Goal: Find specific page/section: Find specific page/section

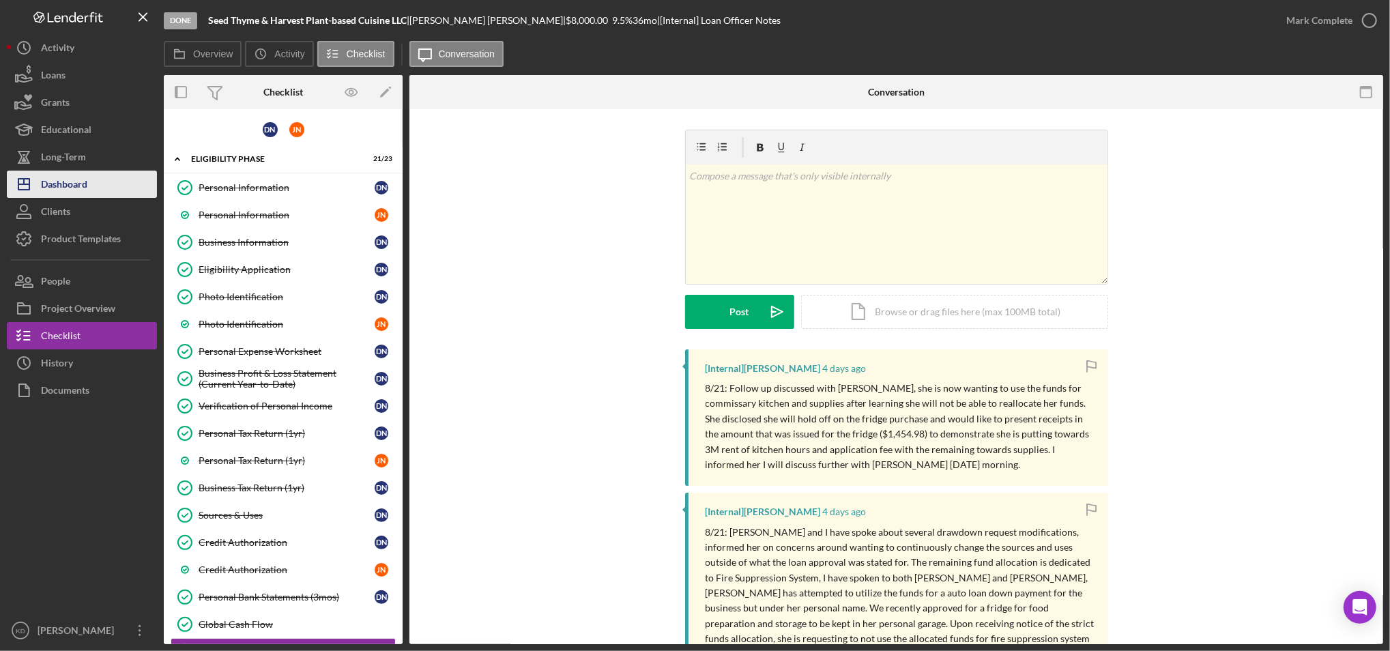
scroll to position [612, 0]
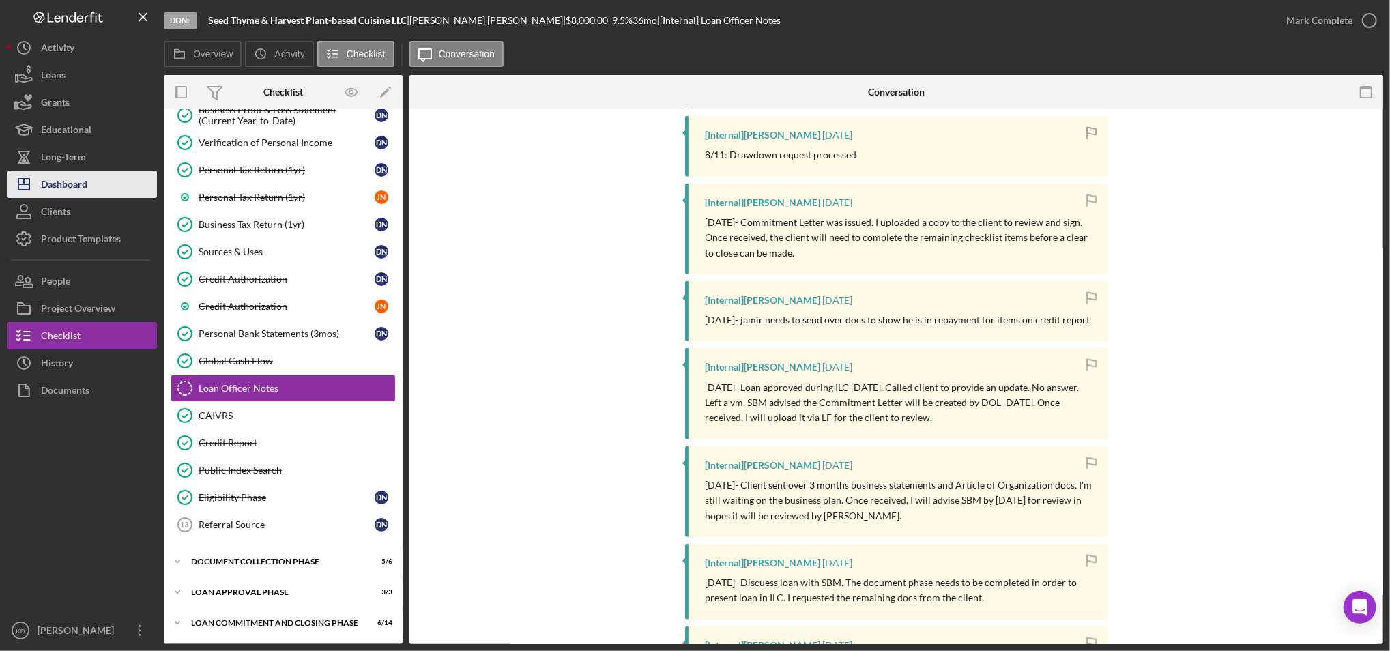
click at [104, 186] on button "Icon/Dashboard Dashboard" at bounding box center [82, 184] width 150 height 27
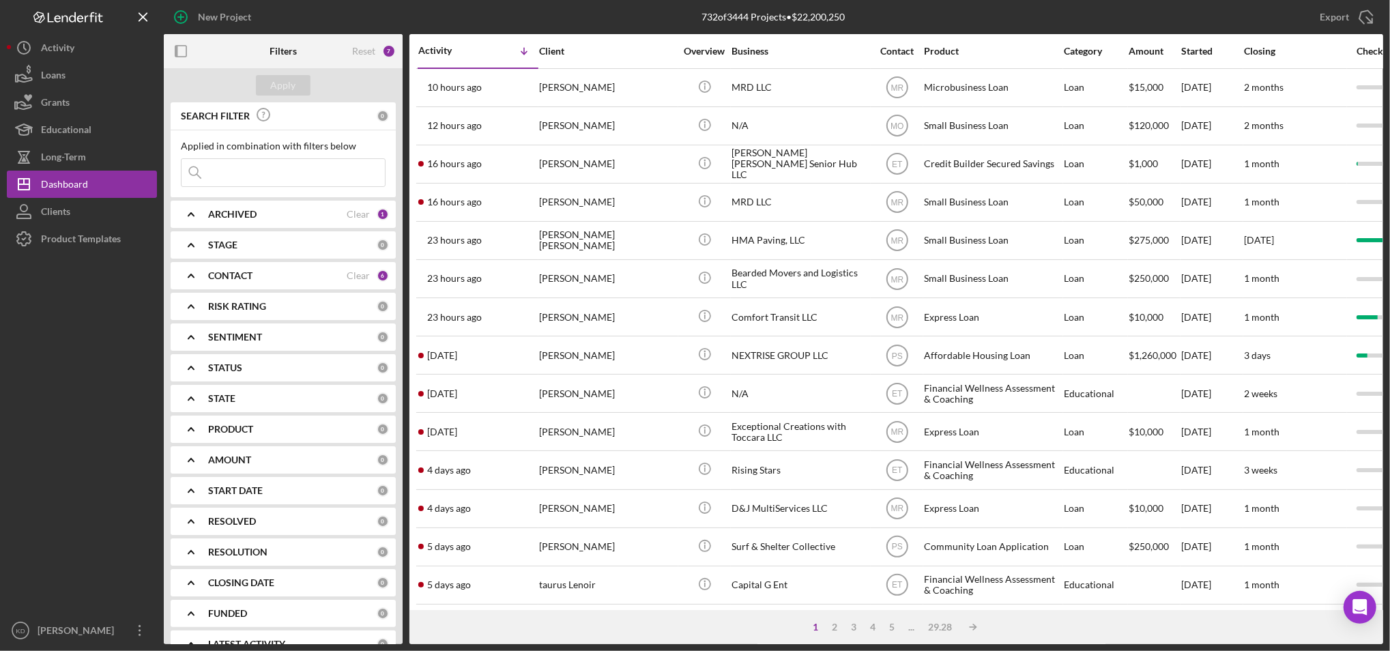
click at [262, 217] on div "ARCHIVED" at bounding box center [277, 214] width 139 height 11
click at [187, 292] on input "Archived" at bounding box center [189, 292] width 14 height 14
checkbox input "true"
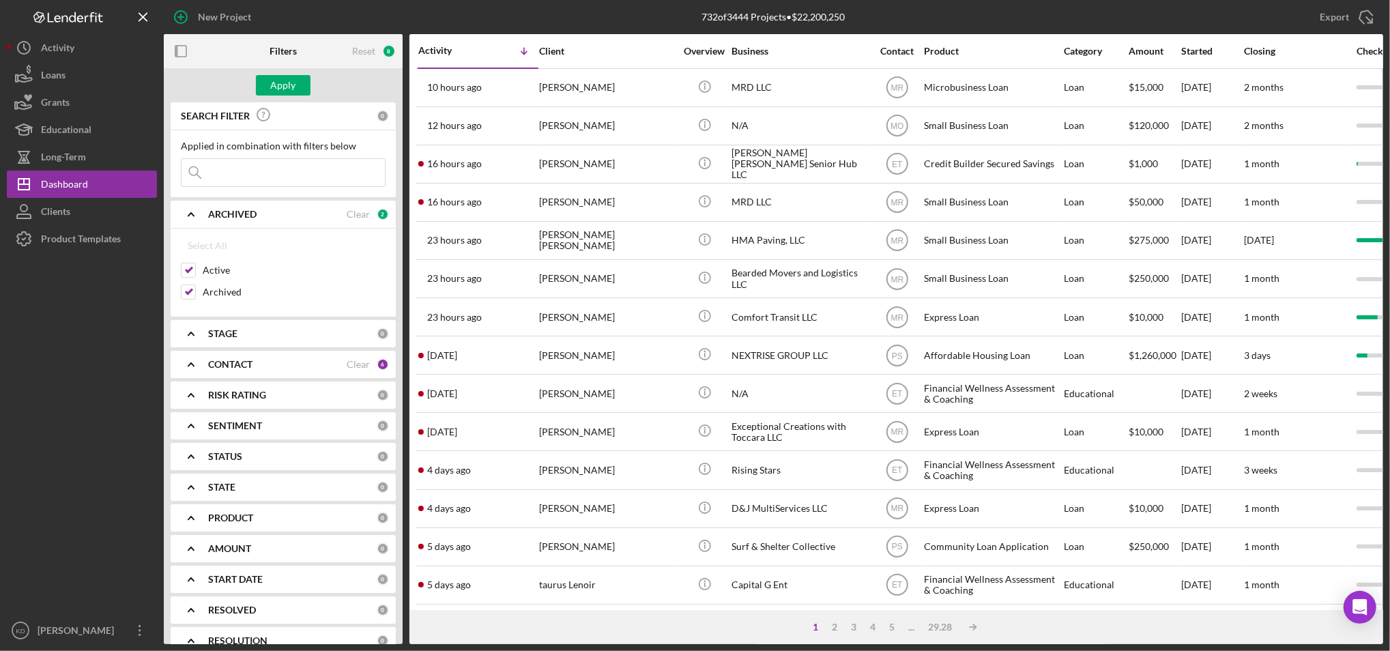
click at [255, 173] on input at bounding box center [283, 172] width 203 height 27
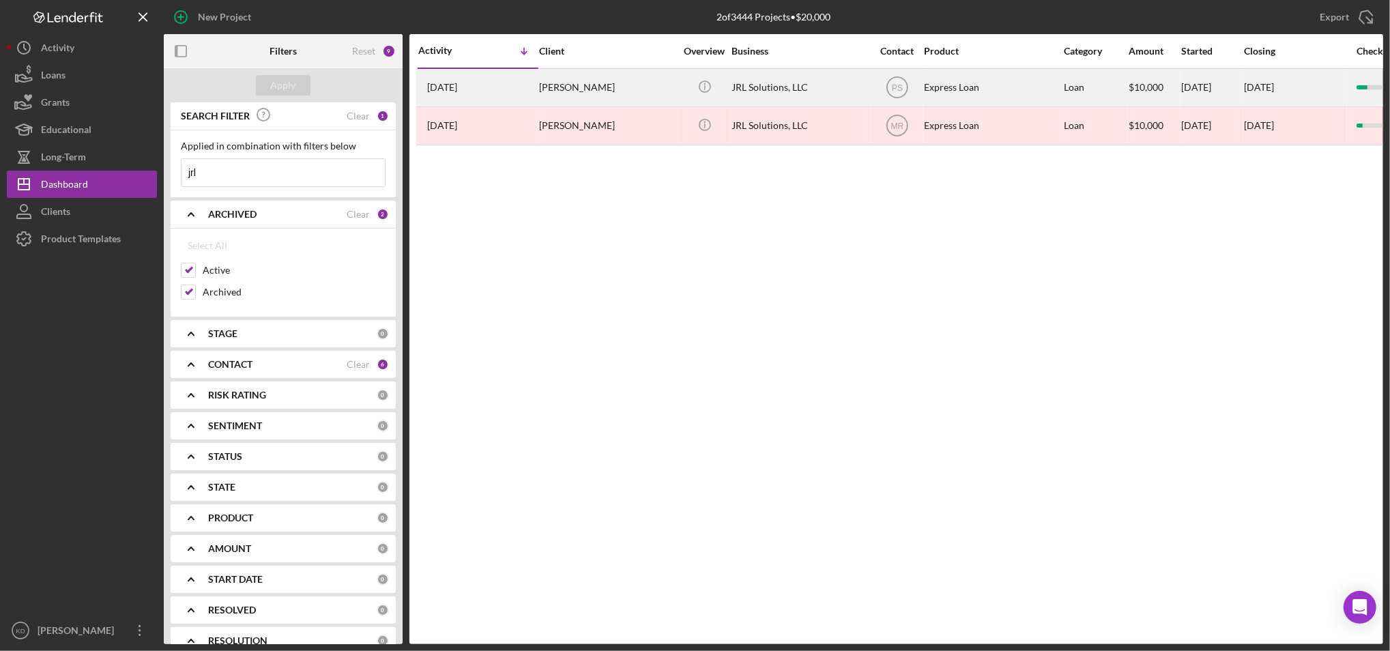
type input "jrl"
click at [586, 90] on div "[PERSON_NAME]" at bounding box center [607, 88] width 137 height 36
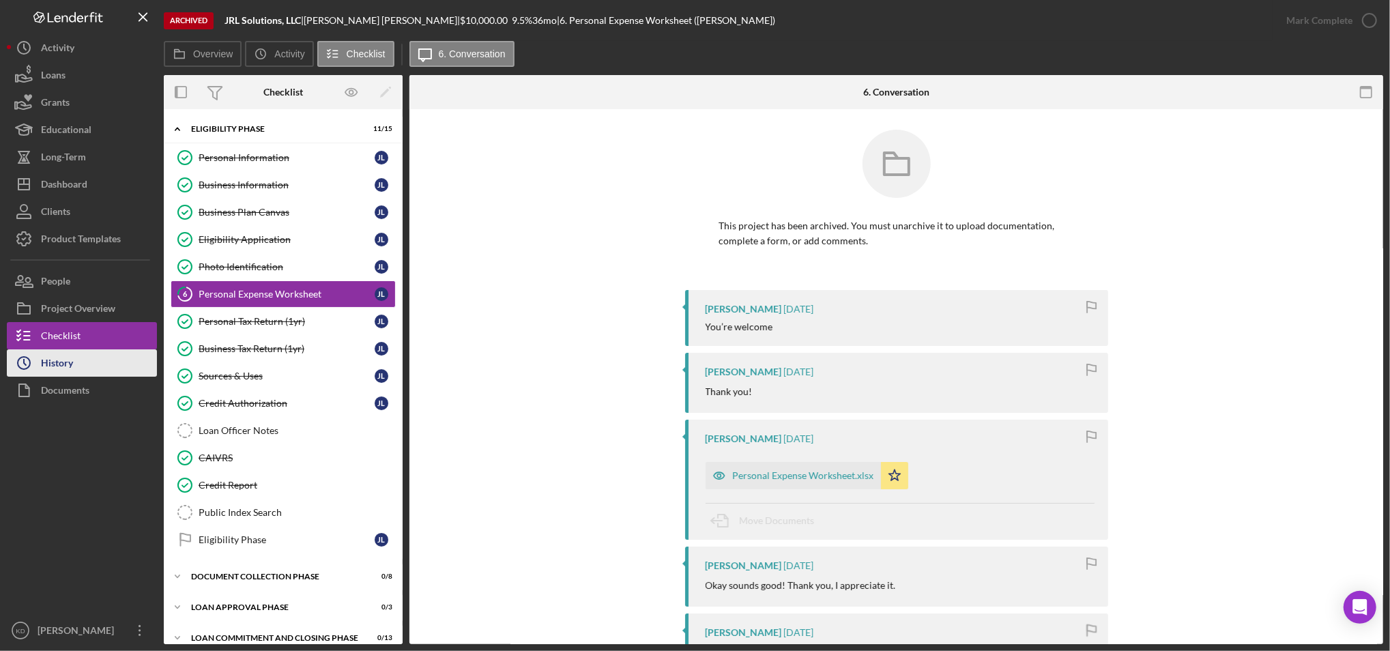
click at [69, 362] on div "History" at bounding box center [57, 364] width 32 height 31
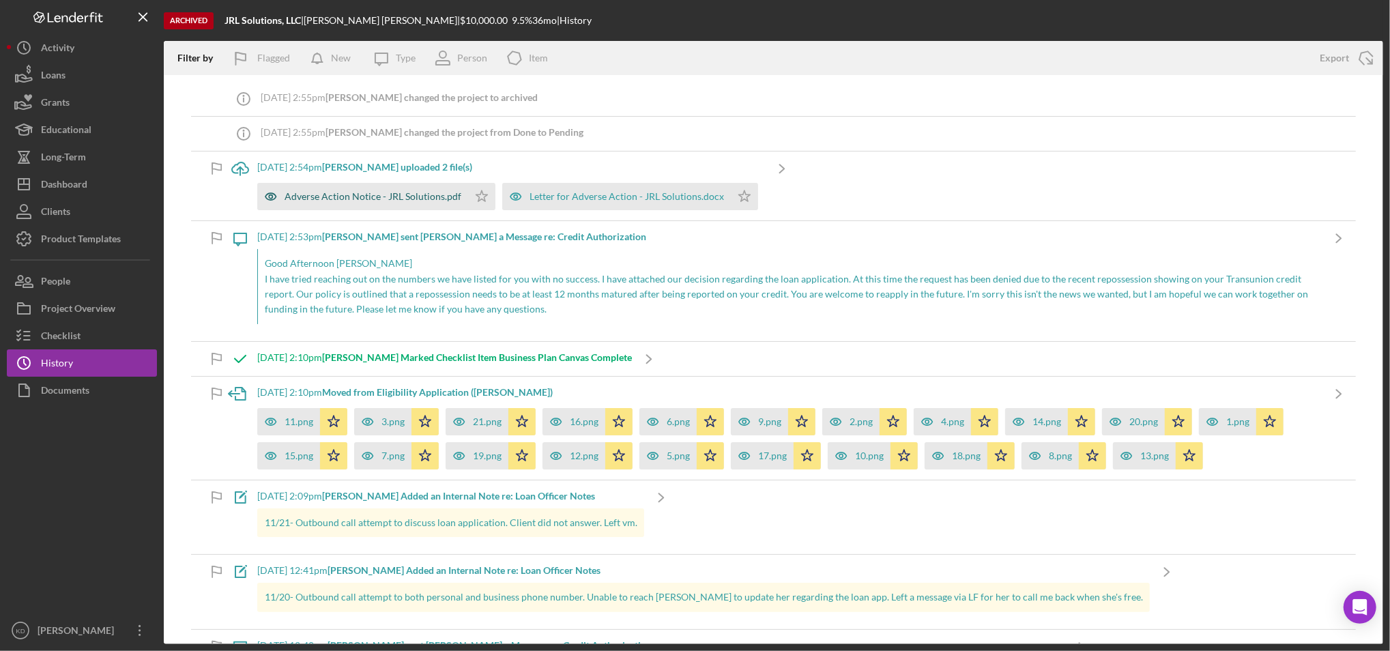
click at [350, 199] on div "Adverse Action Notice - JRL Solutions.pdf" at bounding box center [373, 196] width 177 height 11
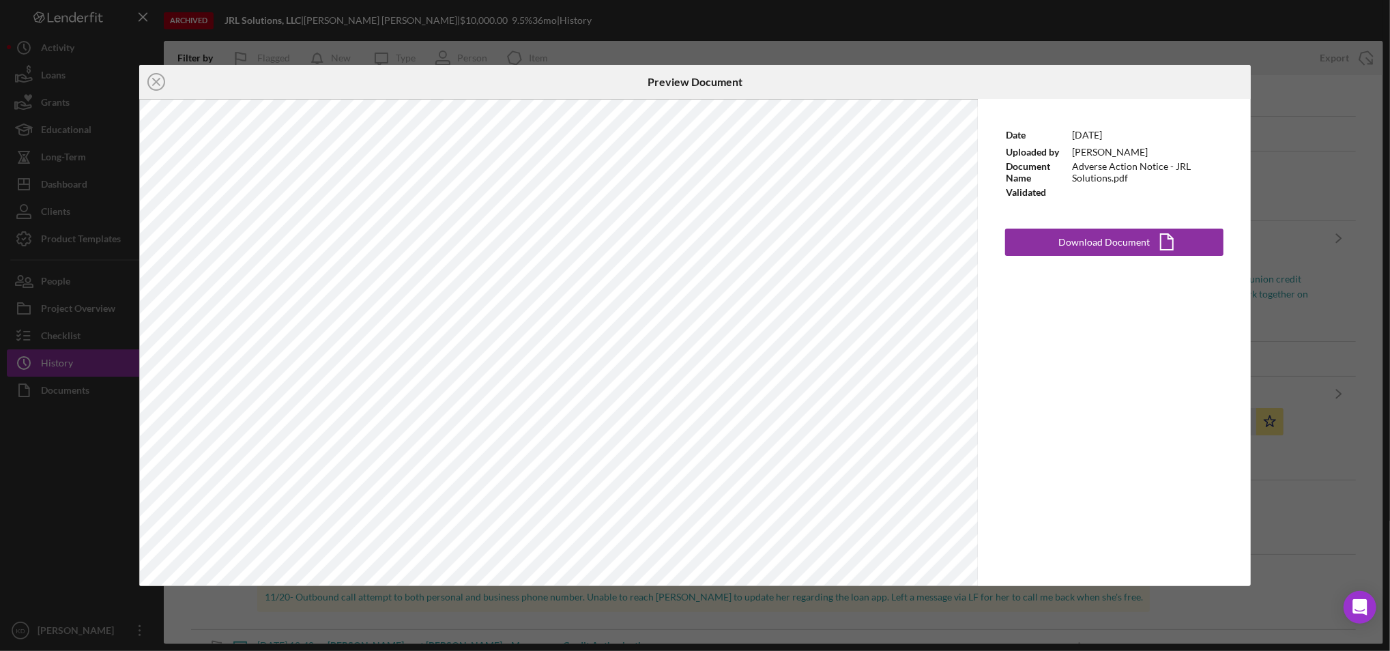
click at [870, 39] on div "Icon/Close Preview Document Date [DATE] Uploaded by [PERSON_NAME] Document Name…" at bounding box center [695, 325] width 1390 height 651
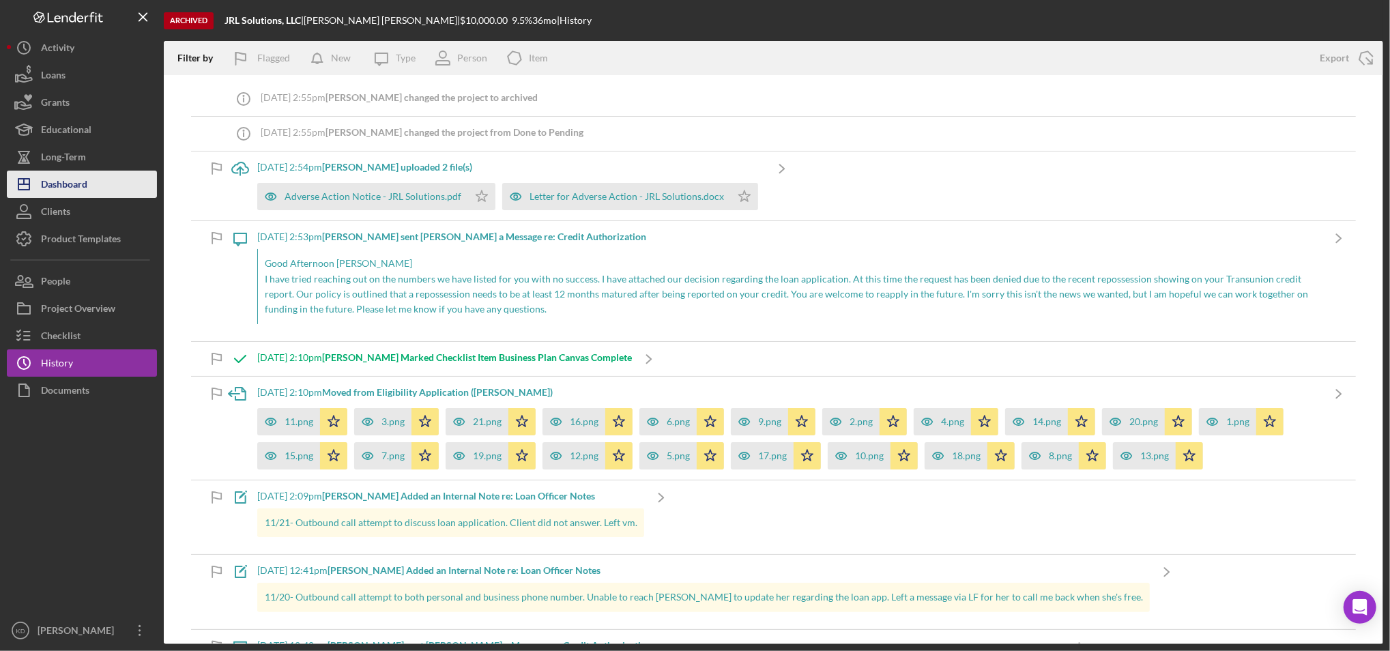
click at [71, 178] on div "Dashboard" at bounding box center [64, 186] width 46 height 31
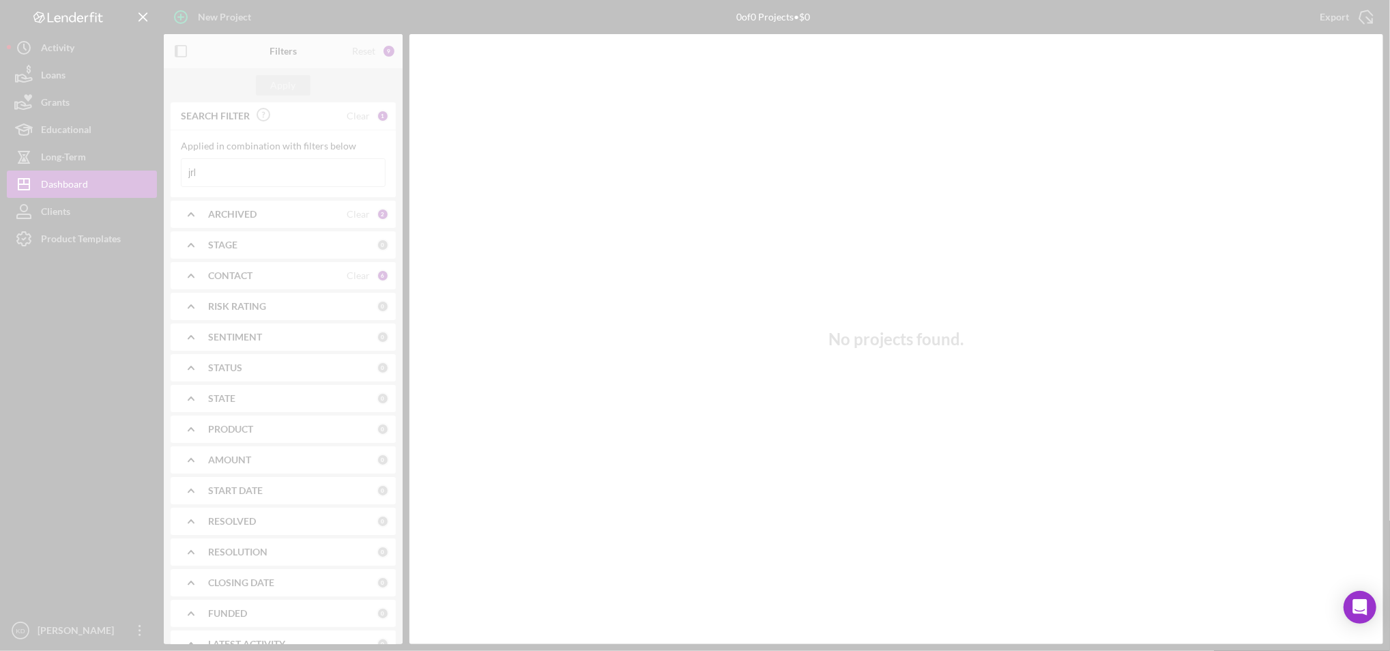
click at [326, 166] on div at bounding box center [695, 325] width 1390 height 651
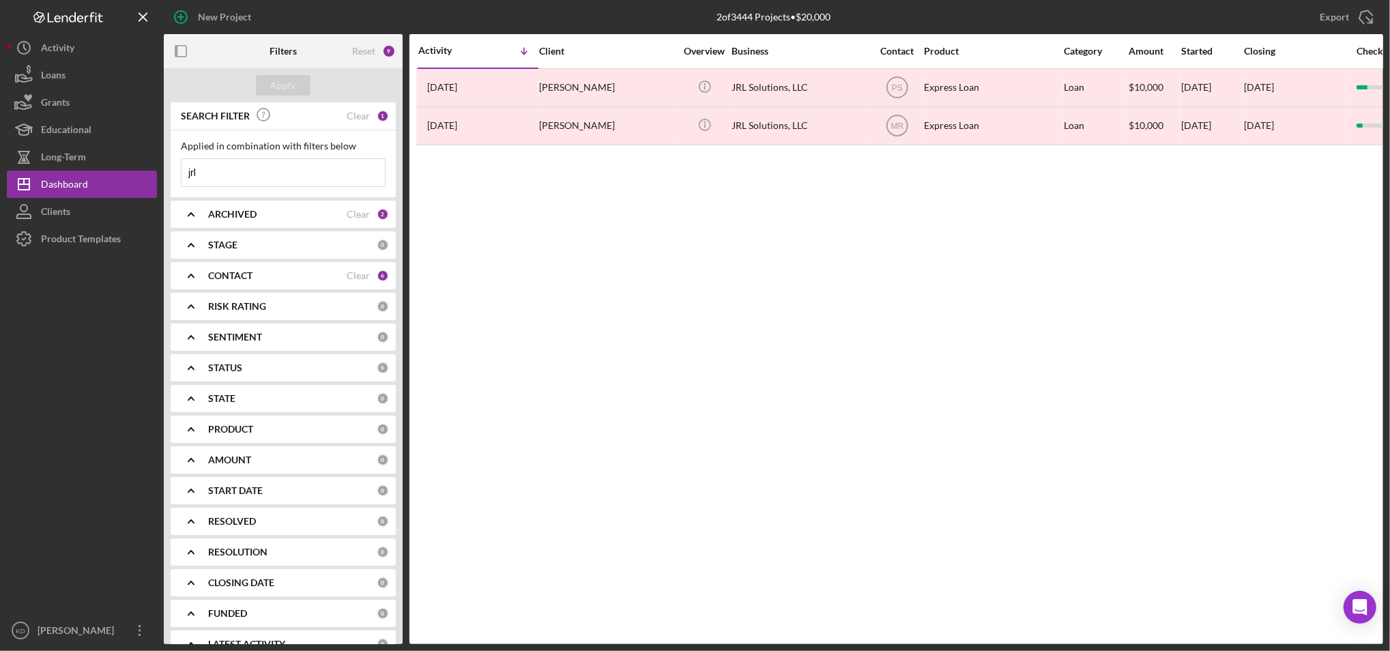
drag, startPoint x: 326, startPoint y: 166, endPoint x: 266, endPoint y: 175, distance: 60.8
click at [266, 175] on input "jrl" at bounding box center [283, 172] width 203 height 27
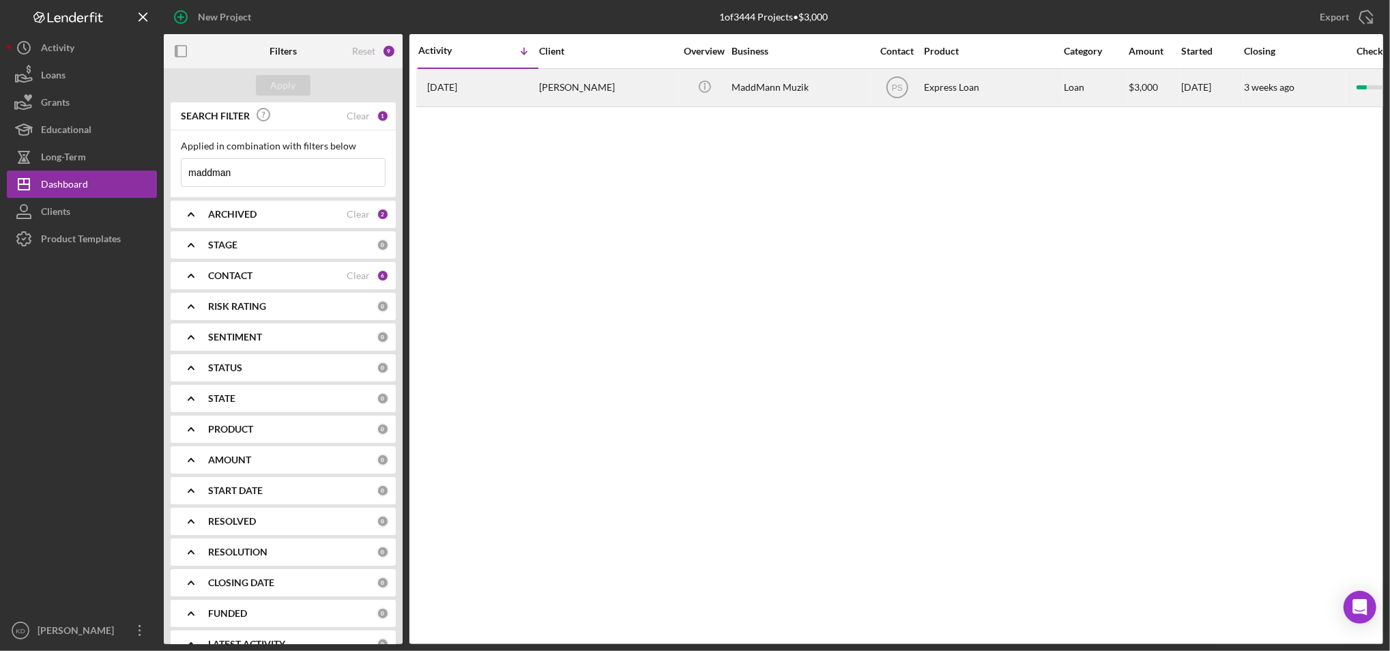
type input "maddman"
click at [577, 72] on div "[PERSON_NAME]" at bounding box center [607, 88] width 137 height 36
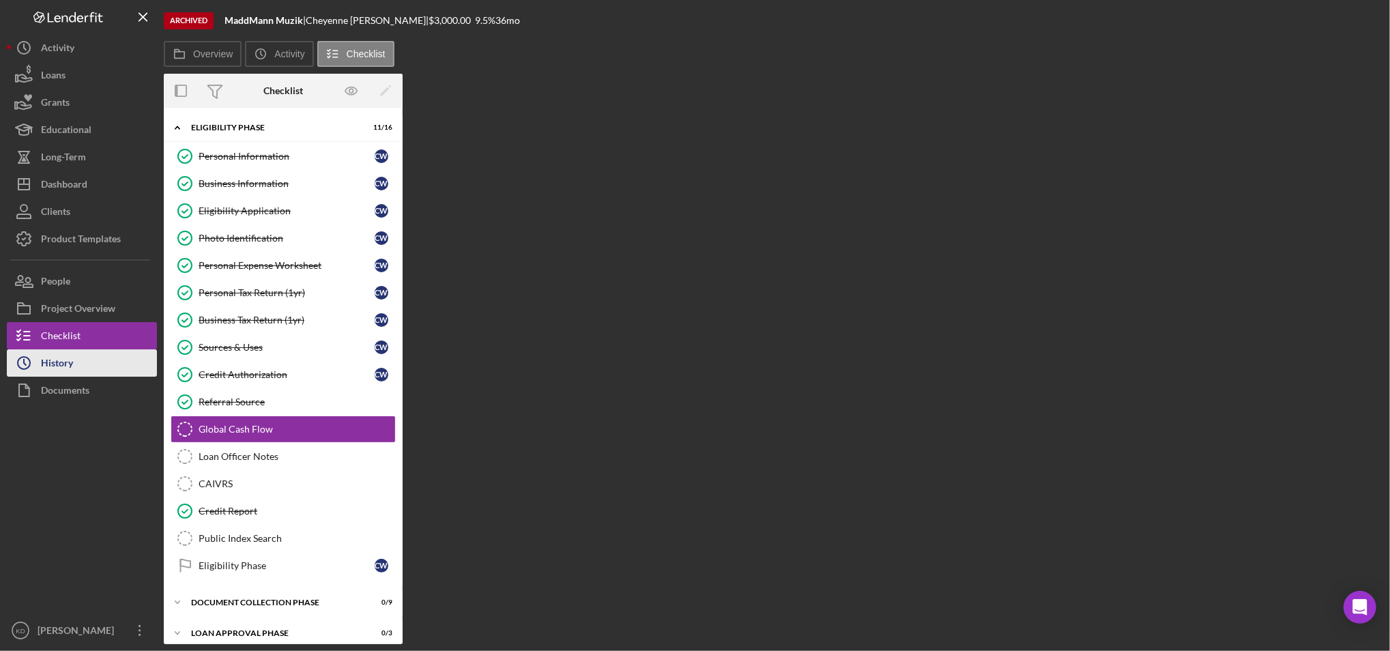
click at [78, 370] on button "Icon/History History" at bounding box center [82, 362] width 150 height 27
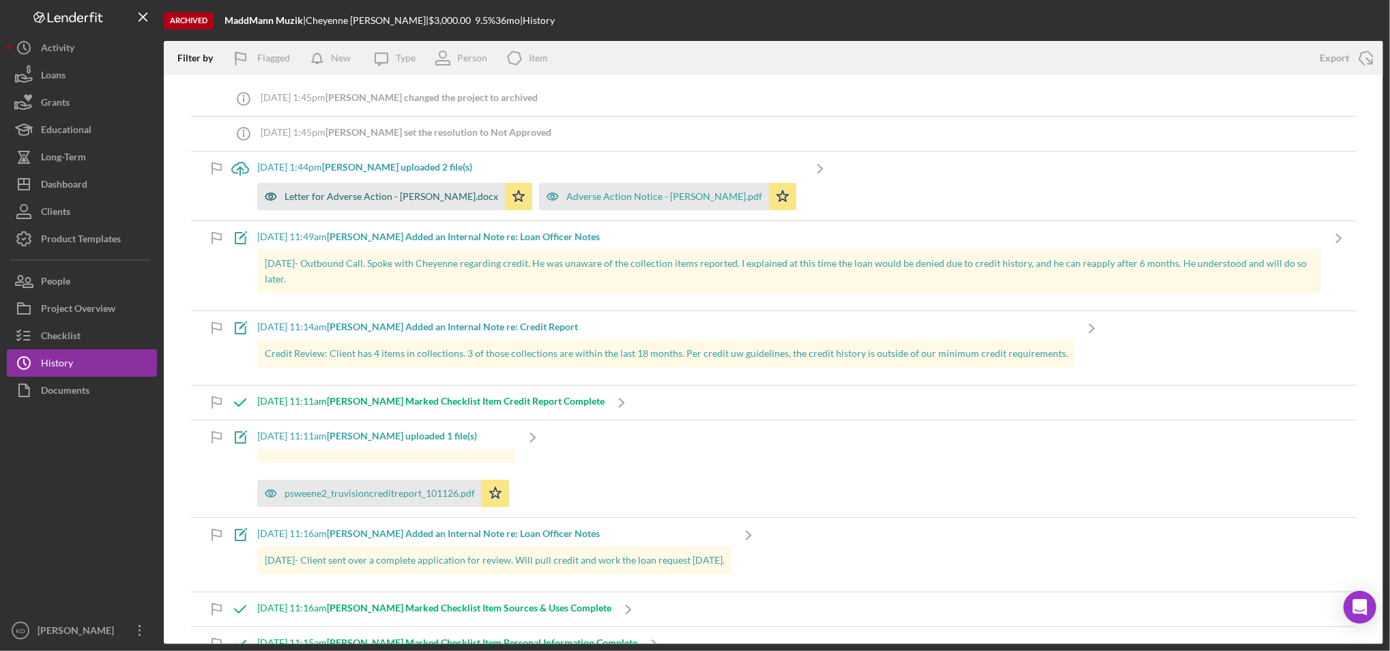
click at [416, 194] on div "Letter for Adverse Action - [PERSON_NAME].docx" at bounding box center [392, 196] width 214 height 11
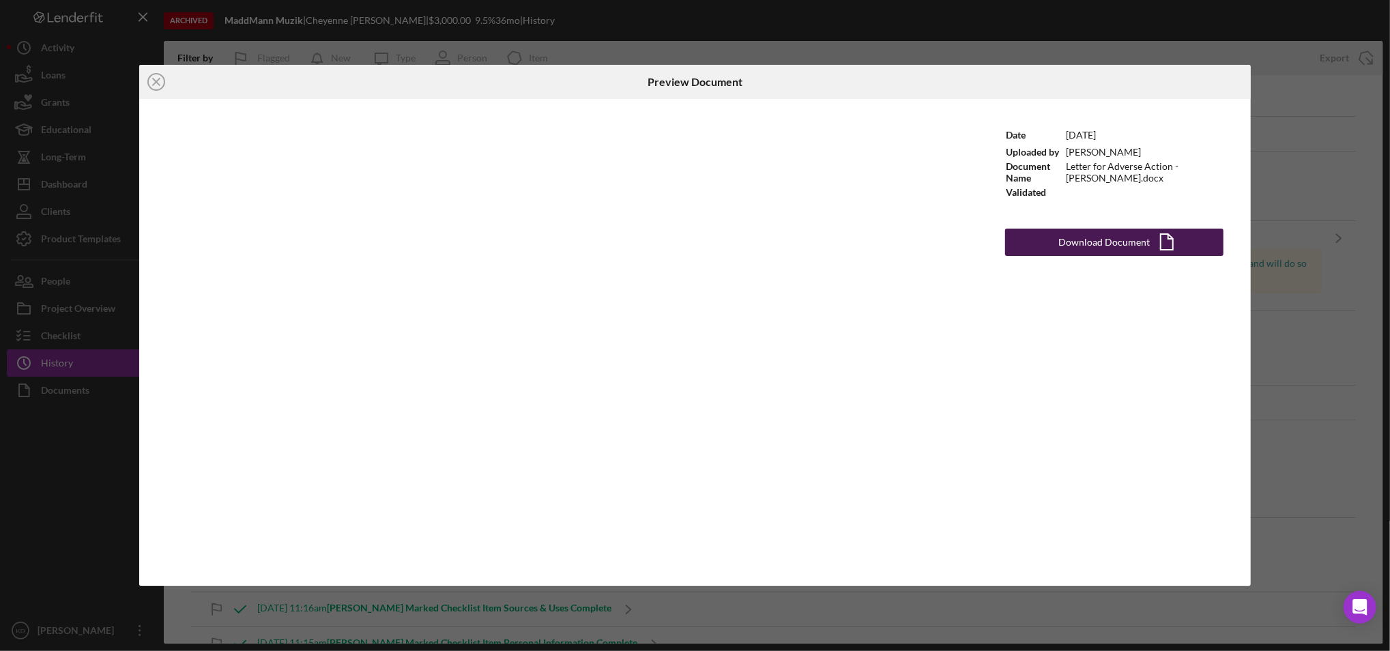
click at [1091, 237] on div "Download Document" at bounding box center [1104, 242] width 91 height 27
click at [161, 86] on icon "Icon/Close" at bounding box center [156, 82] width 34 height 34
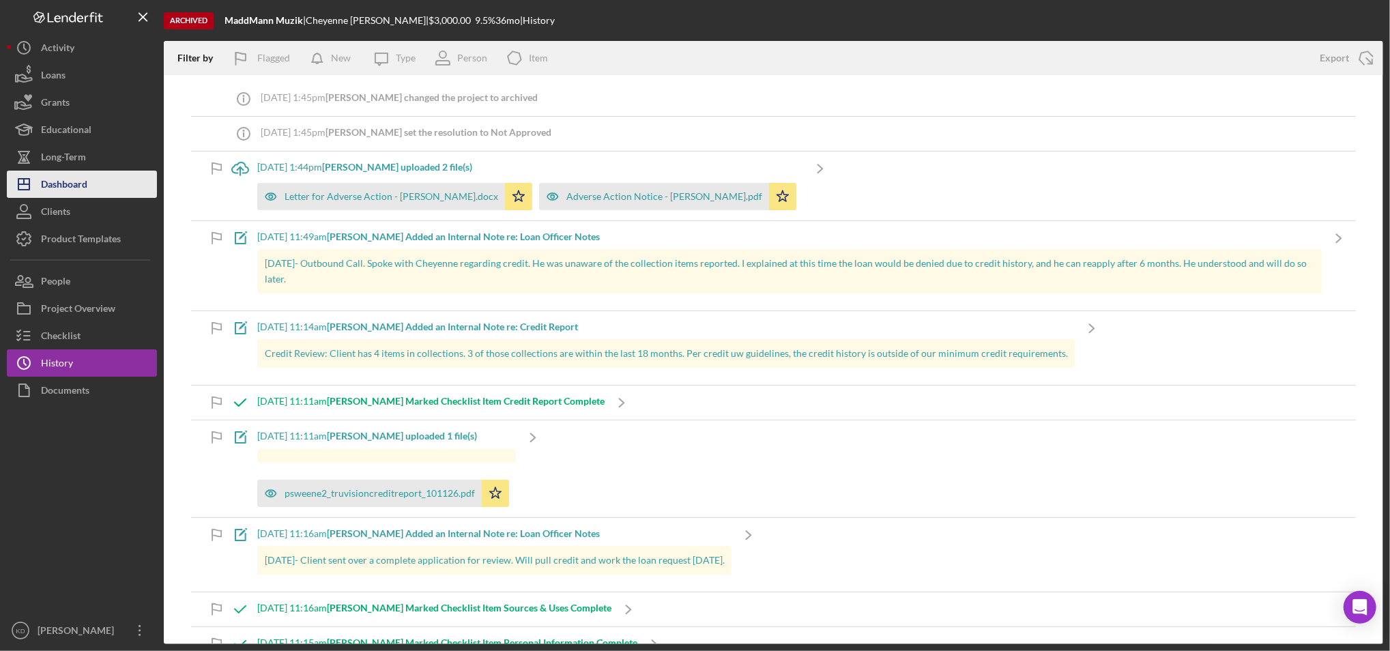
click at [69, 171] on div "Dashboard" at bounding box center [64, 186] width 46 height 31
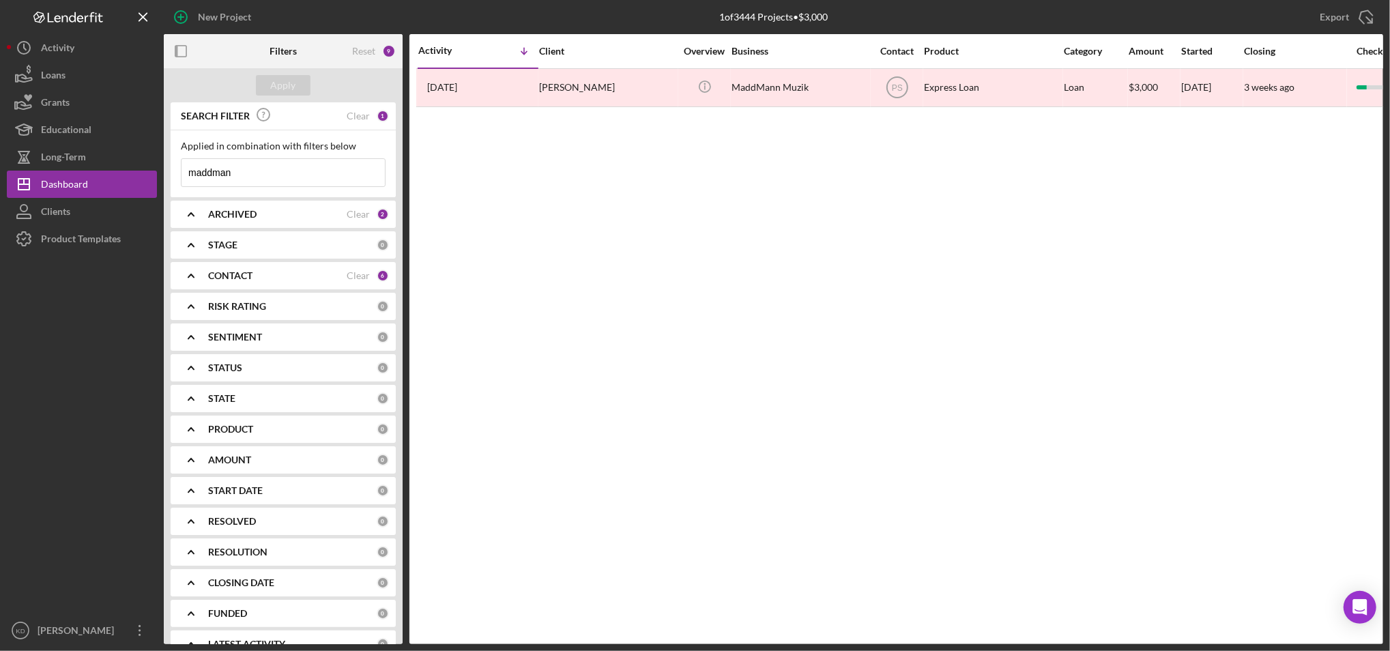
click at [358, 173] on icon "Icon/Menu Close" at bounding box center [371, 172] width 27 height 27
click at [354, 173] on input at bounding box center [283, 172] width 203 height 27
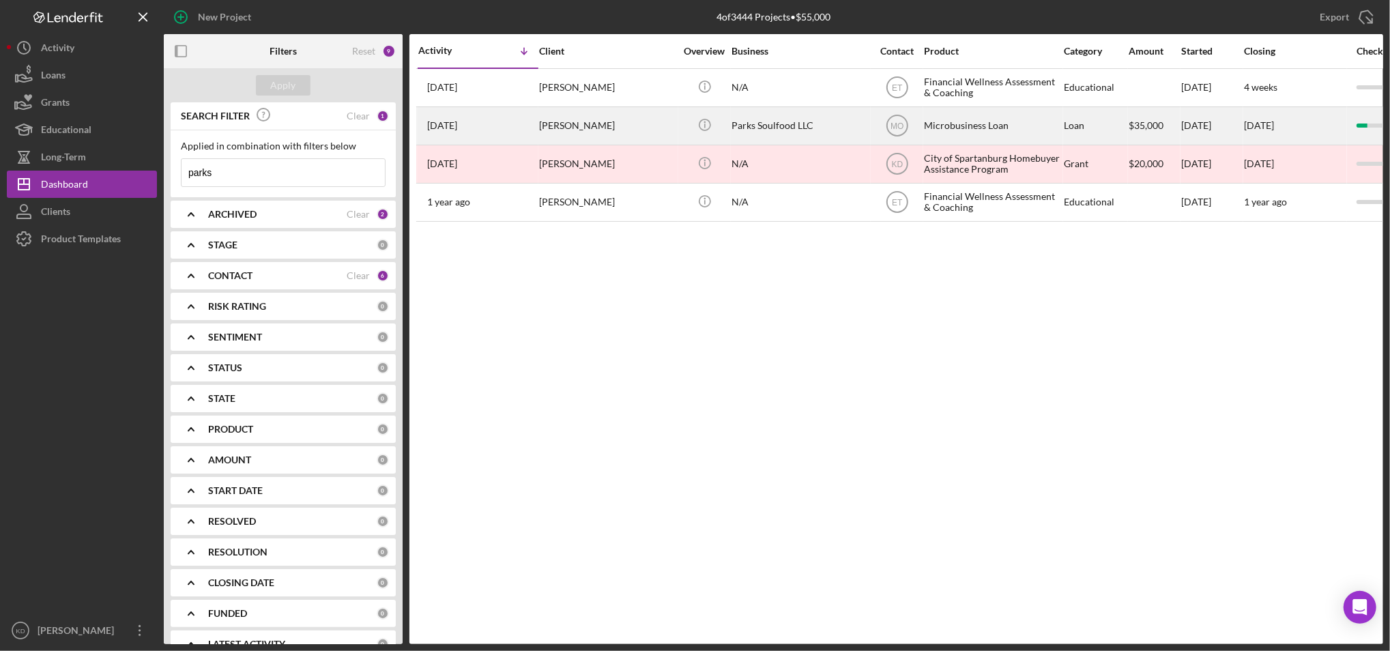
type input "parks"
click at [586, 126] on div "[PERSON_NAME]" at bounding box center [607, 126] width 137 height 36
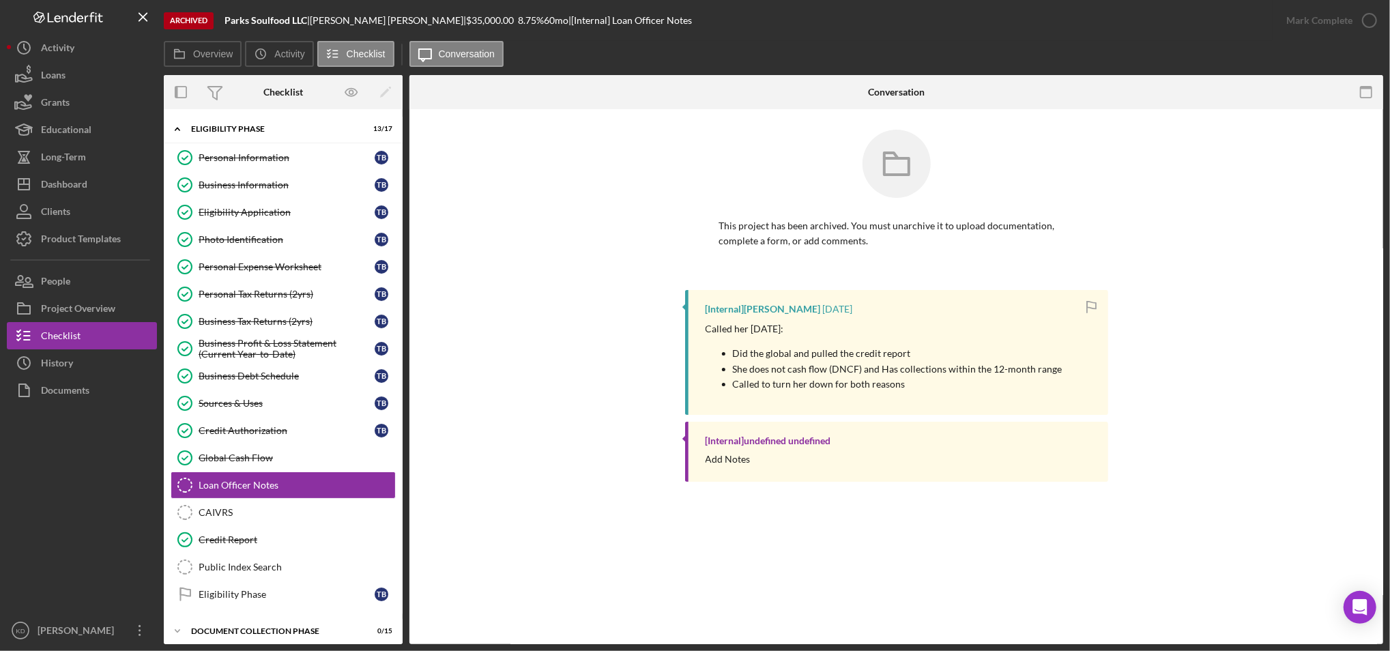
scroll to position [69, 0]
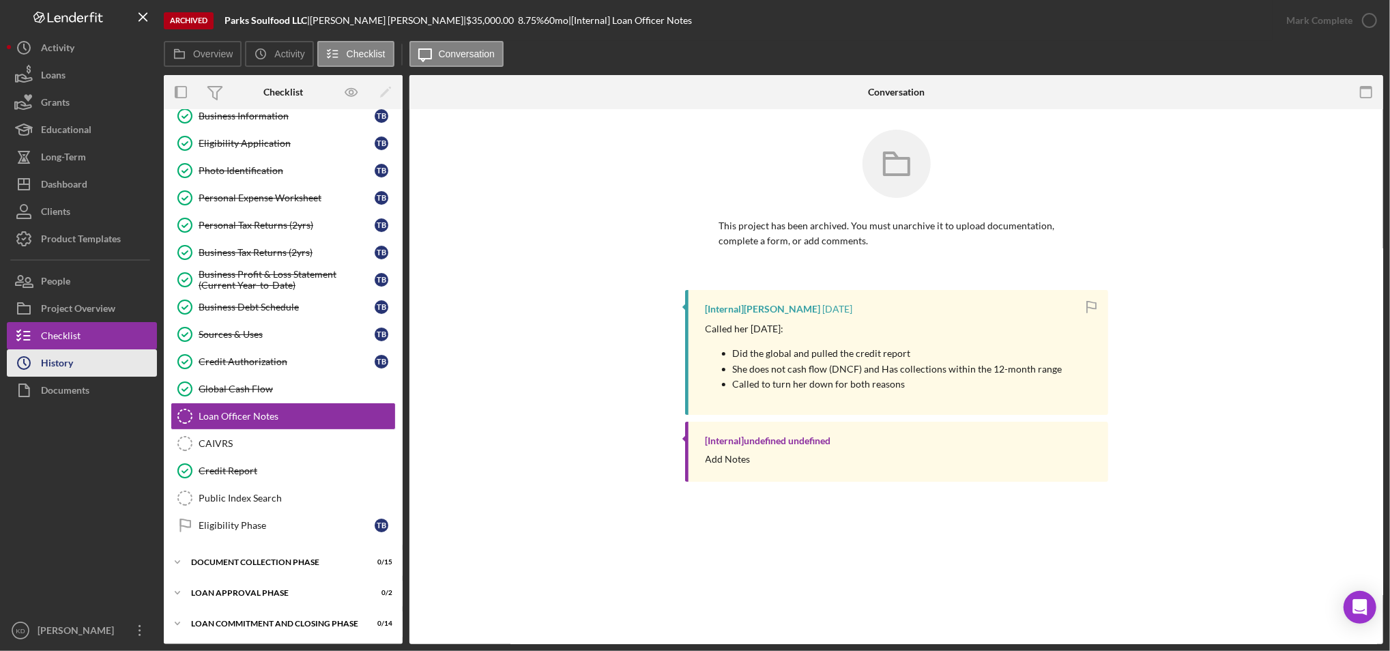
click at [94, 357] on button "Icon/History History" at bounding box center [82, 362] width 150 height 27
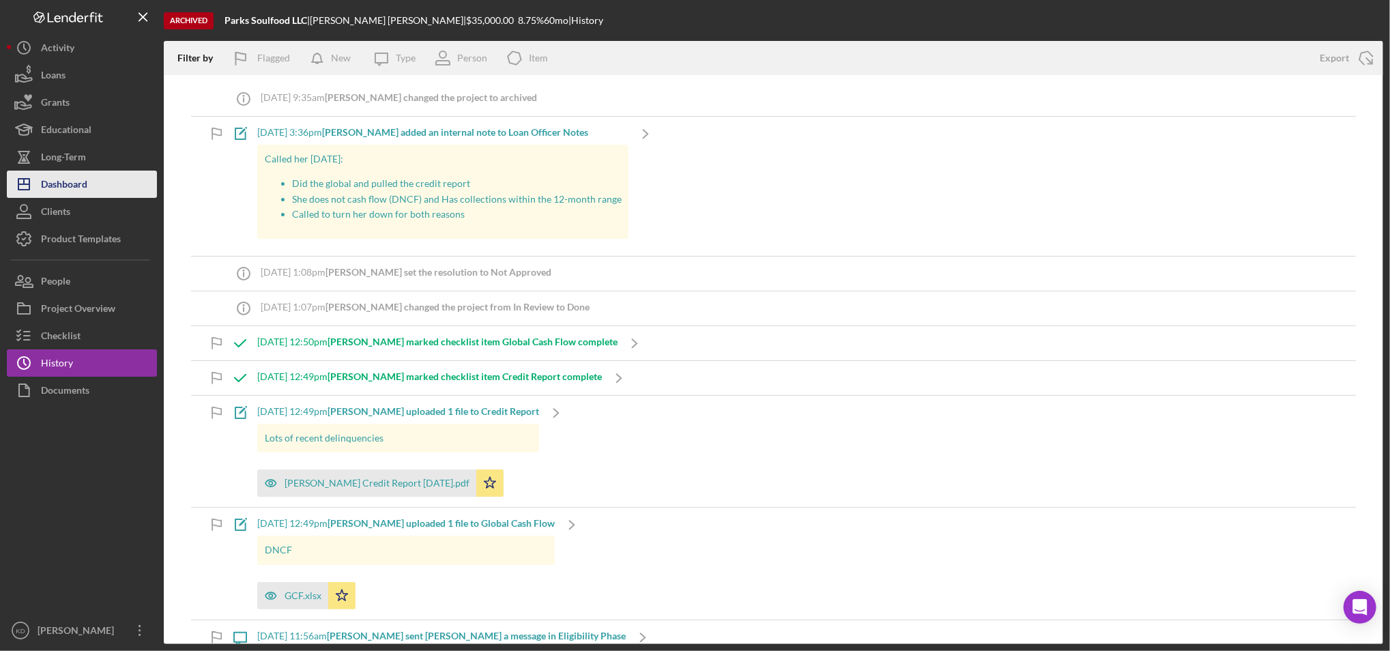
click at [85, 186] on div "Dashboard" at bounding box center [64, 186] width 46 height 31
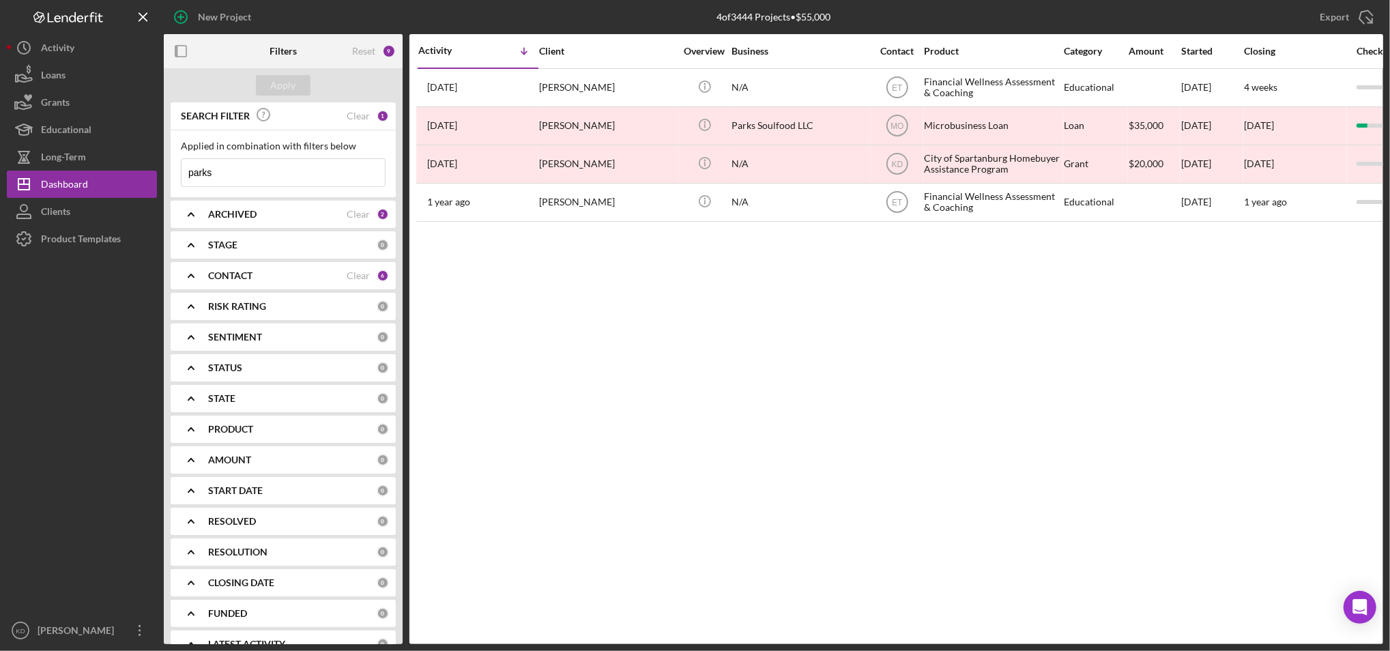
click at [267, 173] on input "parks" at bounding box center [283, 172] width 203 height 27
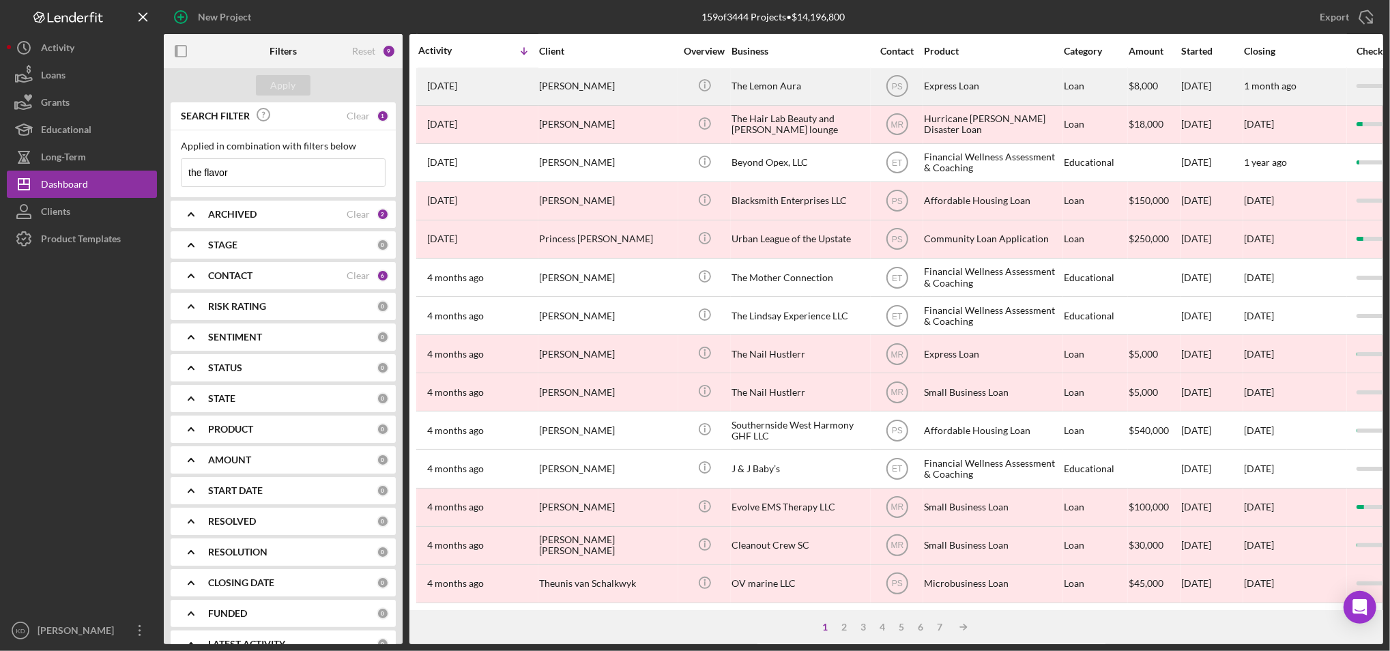
scroll to position [440, 0]
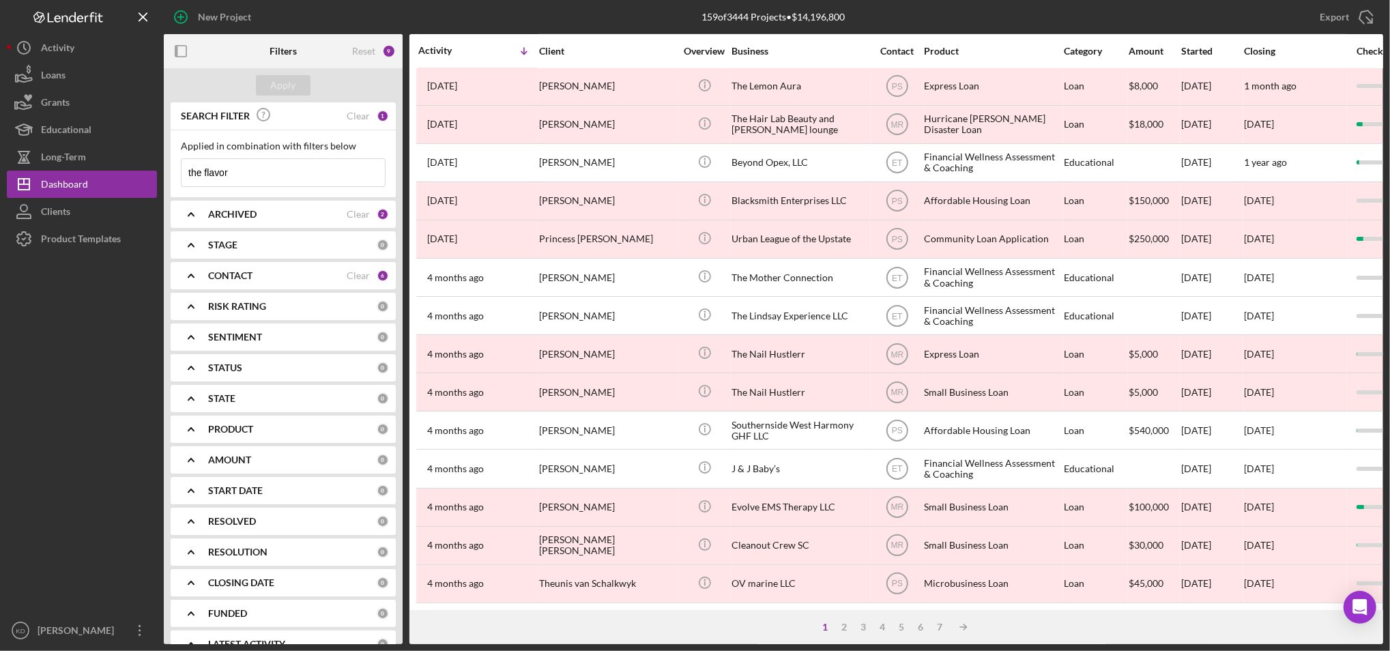
click at [266, 170] on input "the flavor" at bounding box center [283, 172] width 203 height 27
click at [266, 170] on input "the flavor spot" at bounding box center [283, 172] width 203 height 27
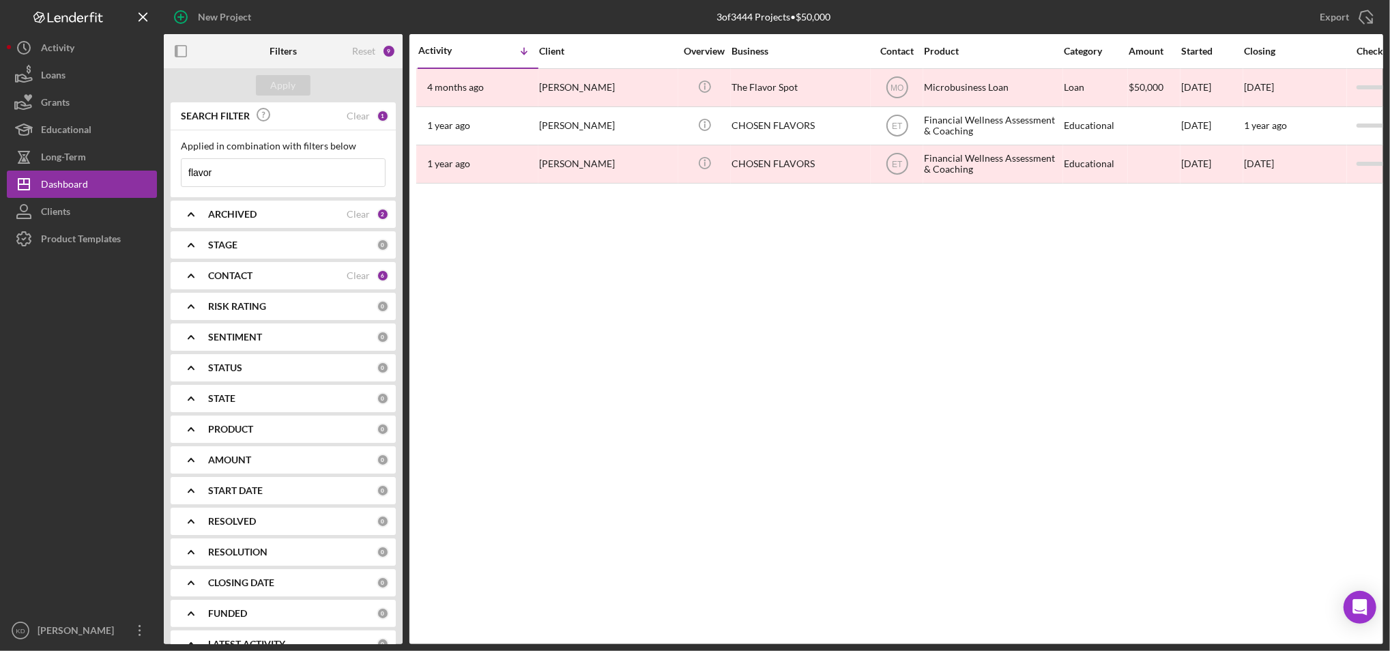
scroll to position [0, 0]
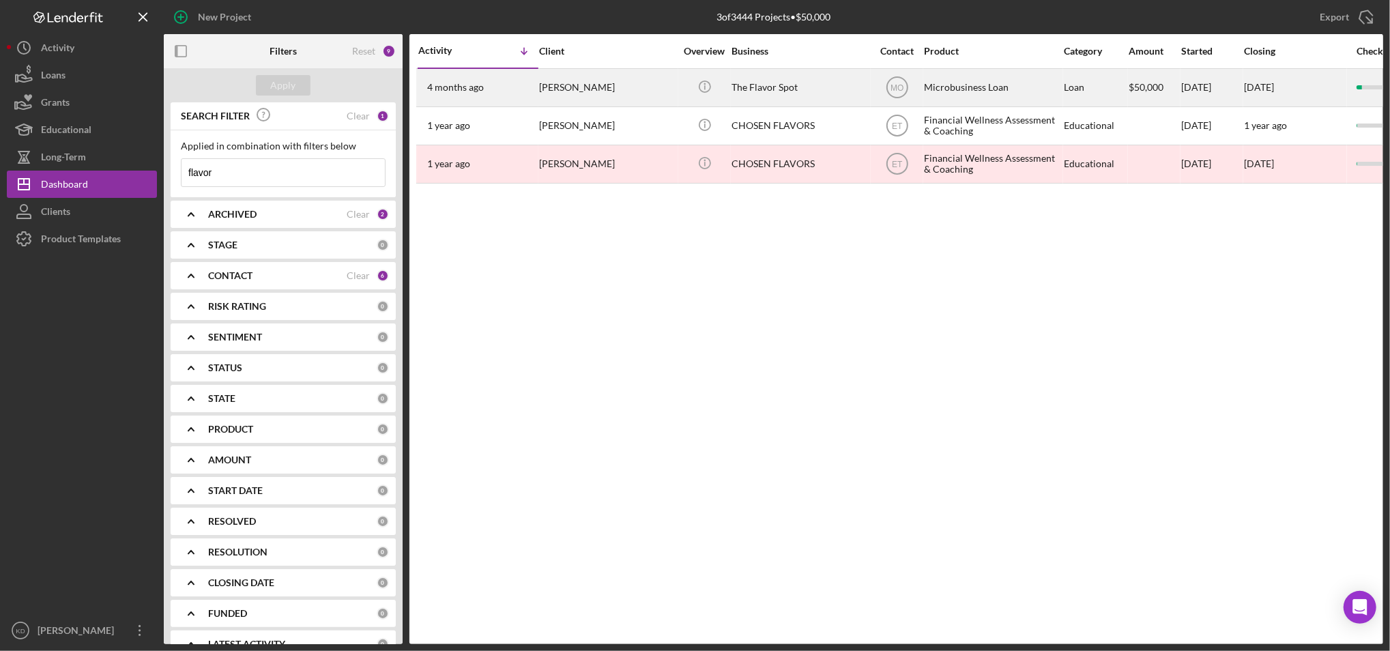
type input "flavor"
click at [756, 85] on div "The Flavor Spot" at bounding box center [800, 88] width 137 height 36
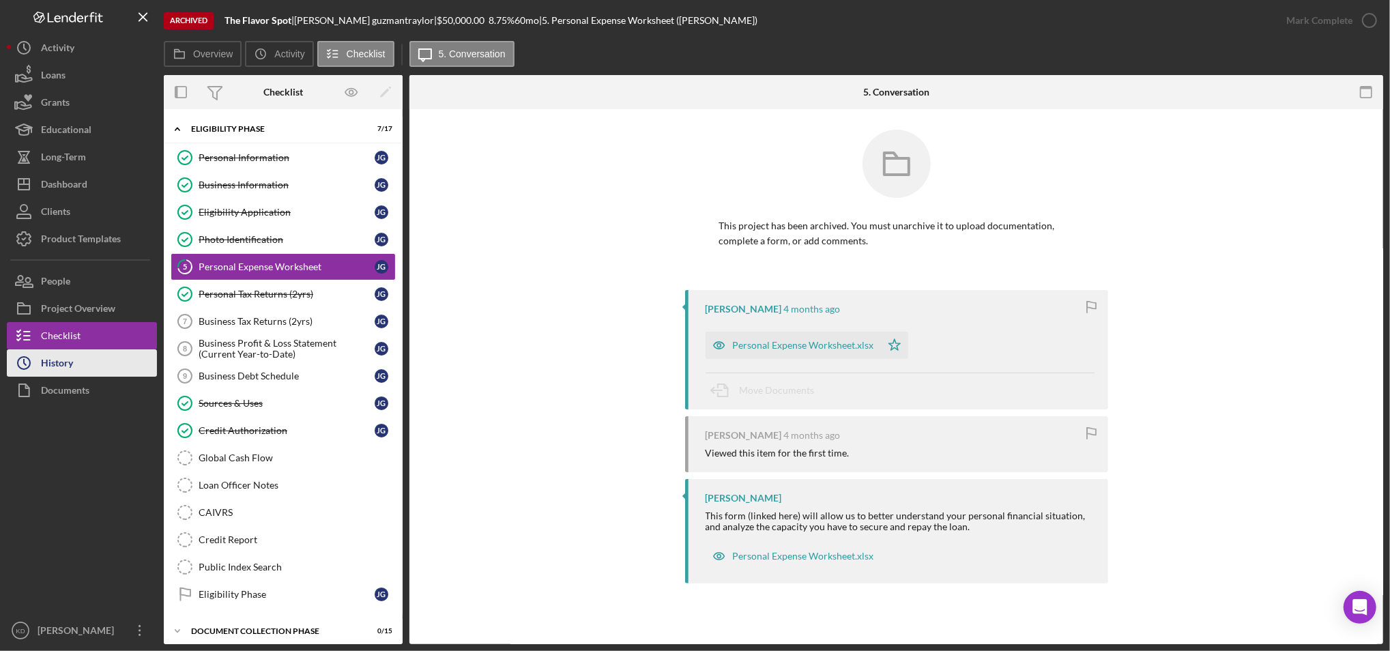
click at [105, 365] on button "Icon/History History" at bounding box center [82, 362] width 150 height 27
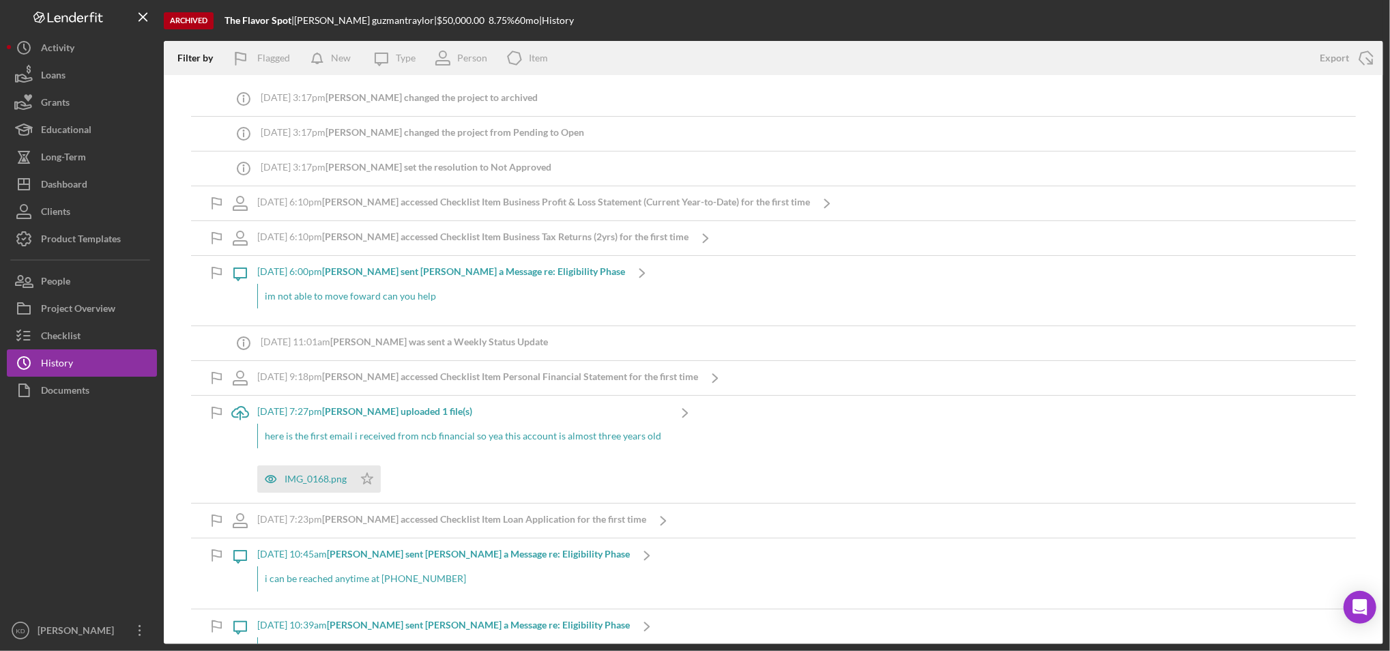
click at [1243, 44] on div "Filter by Flagged New Icon/Message Type Person Icon/Product Item" at bounding box center [735, 58] width 1143 height 34
click at [122, 176] on button "Icon/Dashboard Dashboard" at bounding box center [82, 184] width 150 height 27
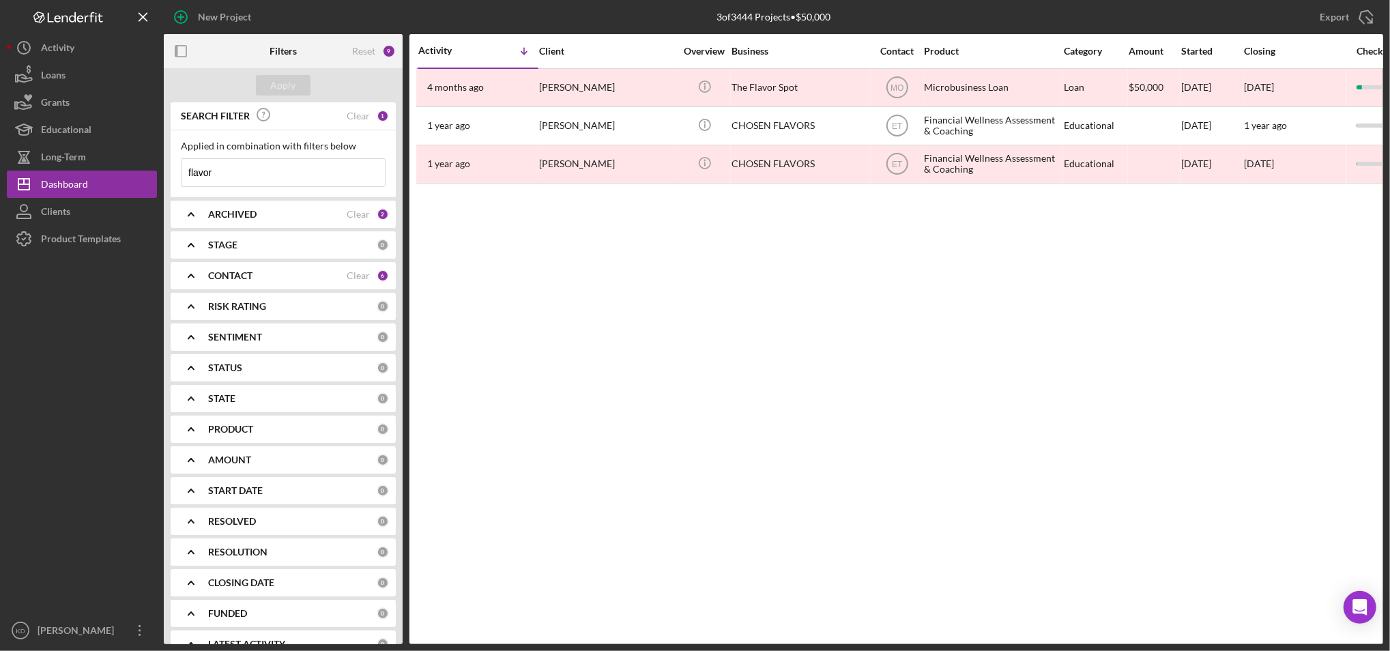
click at [497, 582] on div "Activity Icon/Table Sort Arrow Client Overview Business Contact Product Categor…" at bounding box center [897, 339] width 974 height 610
click at [227, 214] on b "ARCHIVED" at bounding box center [232, 214] width 48 height 11
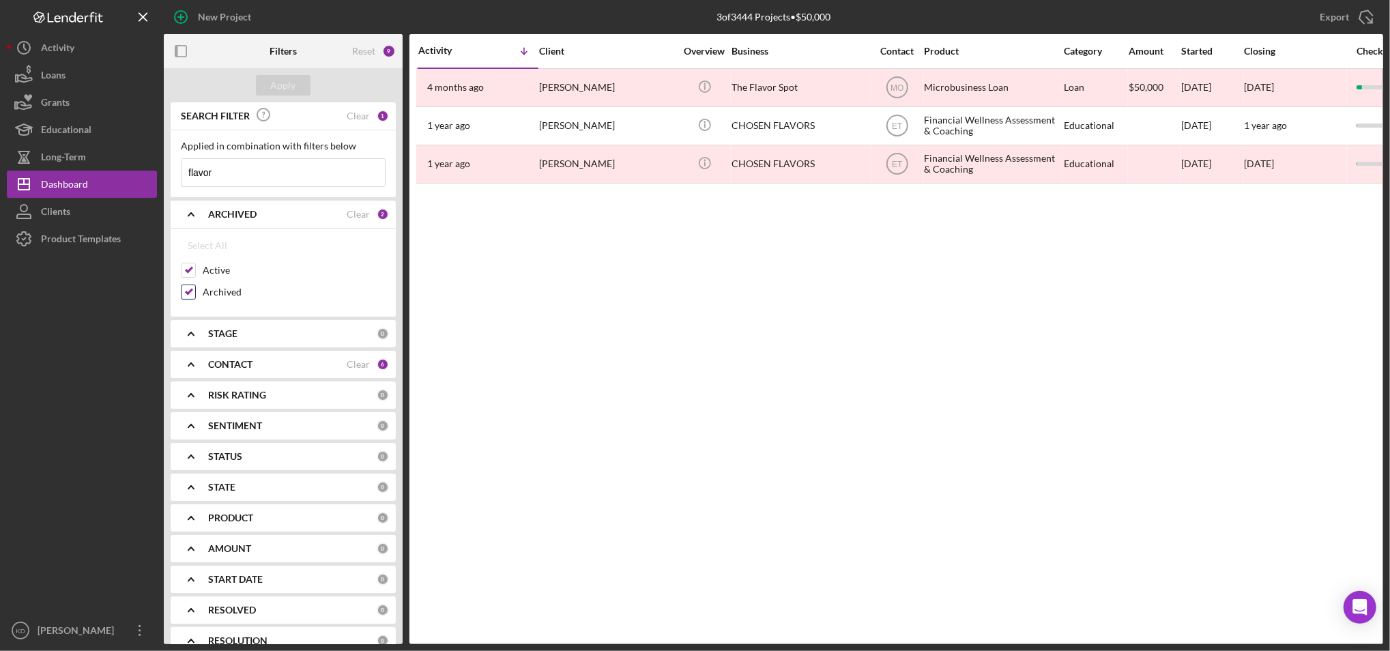
click at [186, 293] on input "Archived" at bounding box center [189, 292] width 14 height 14
checkbox input "false"
click at [221, 173] on input "flavor" at bounding box center [283, 172] width 203 height 27
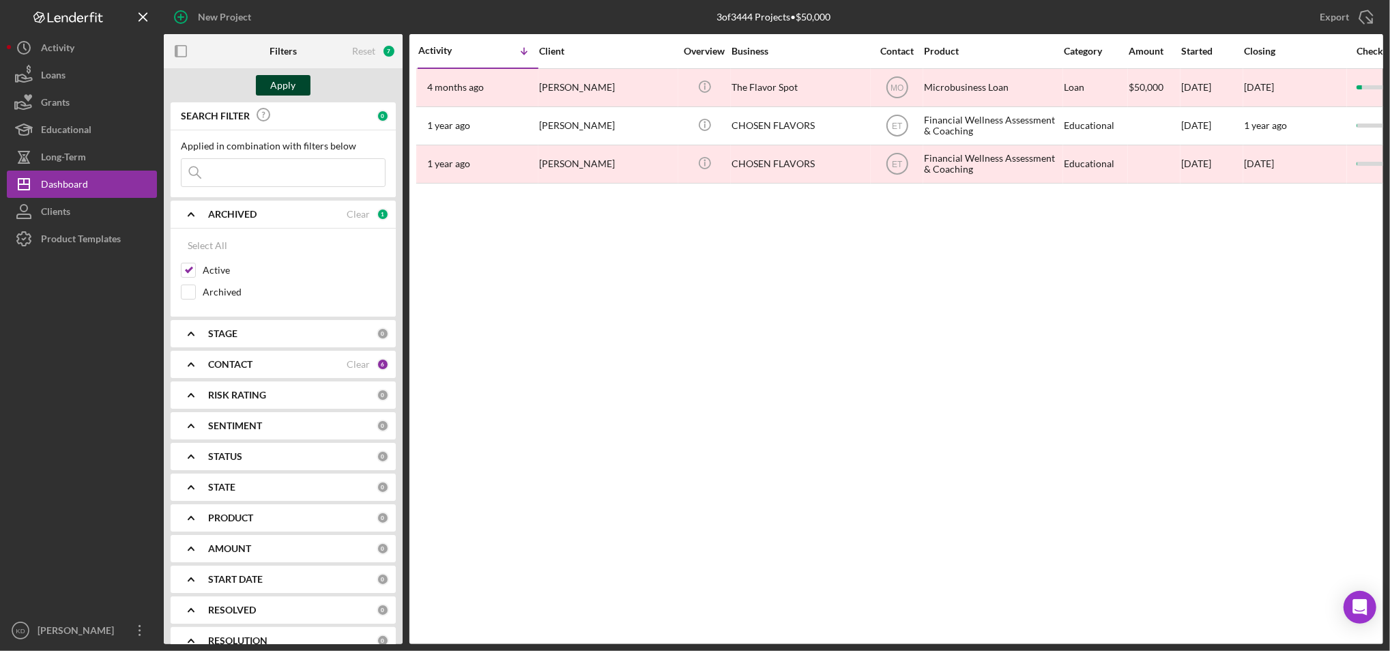
click at [279, 77] on div "Apply" at bounding box center [283, 85] width 25 height 20
